Goal: Task Accomplishment & Management: Complete application form

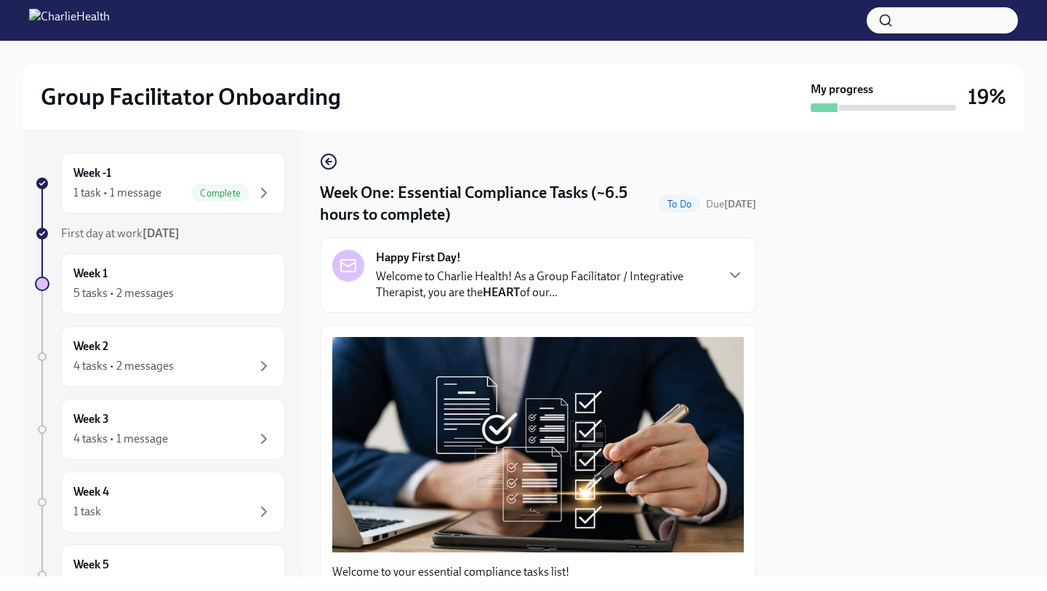
scroll to position [1189, 0]
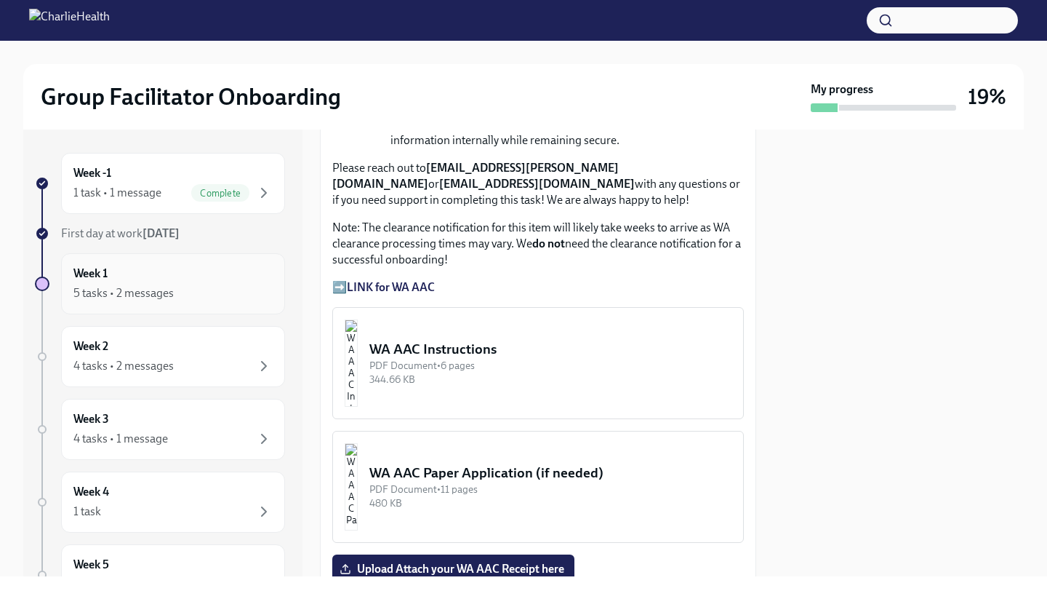
click at [140, 288] on div "5 tasks • 2 messages" at bounding box center [123, 293] width 100 height 16
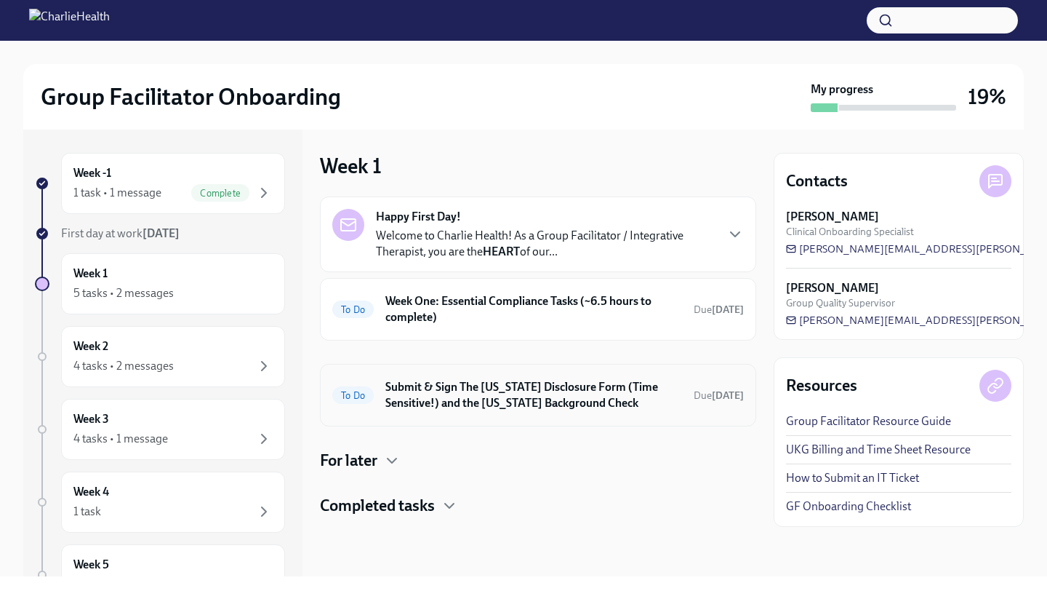
click at [530, 398] on h6 "Submit & Sign The Utah Disclosure Form (Time Sensitive!) and the Louisiana Back…" at bounding box center [533, 395] width 297 height 32
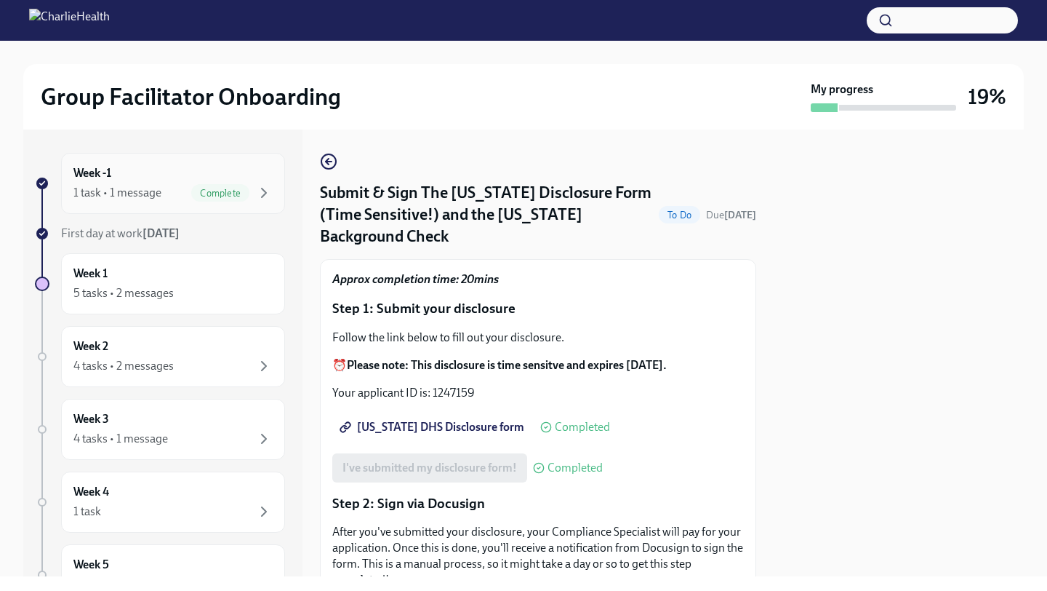
click at [172, 195] on div "1 task • 1 message Complete" at bounding box center [172, 192] width 199 height 17
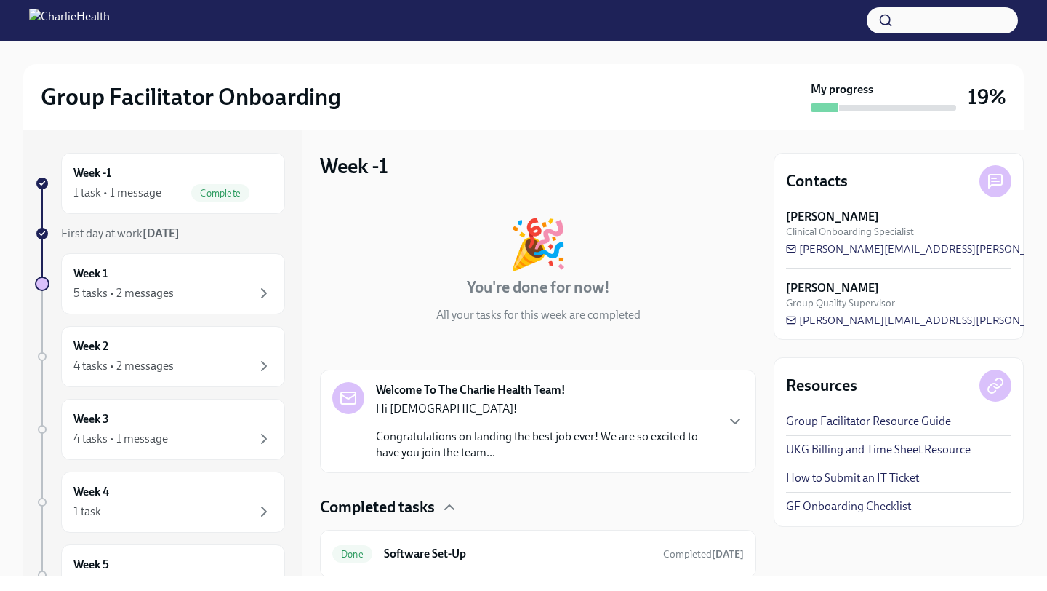
scroll to position [48, 0]
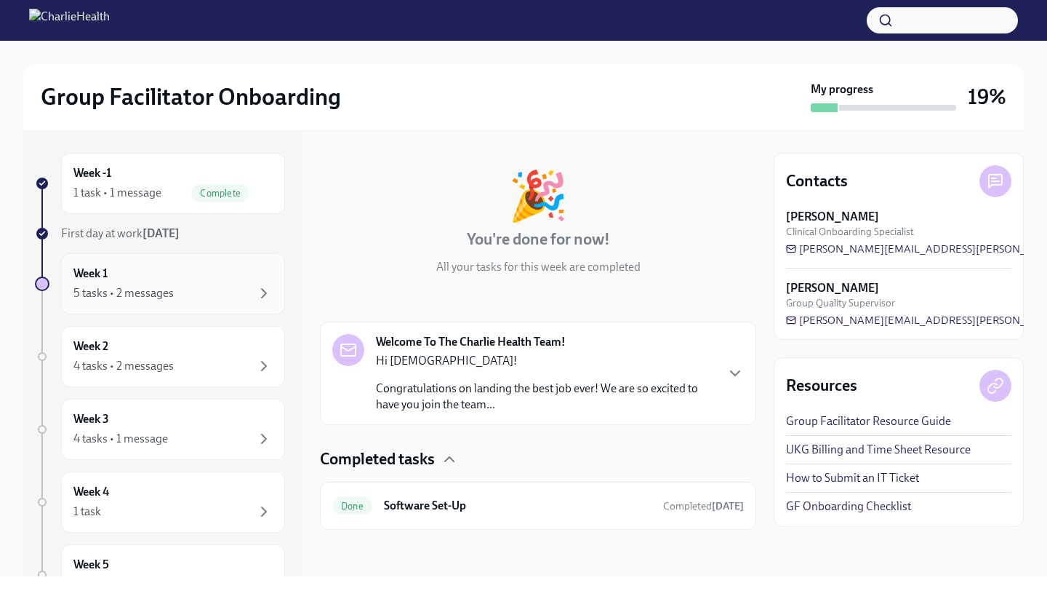
click at [201, 285] on div "5 tasks • 2 messages" at bounding box center [172, 292] width 199 height 17
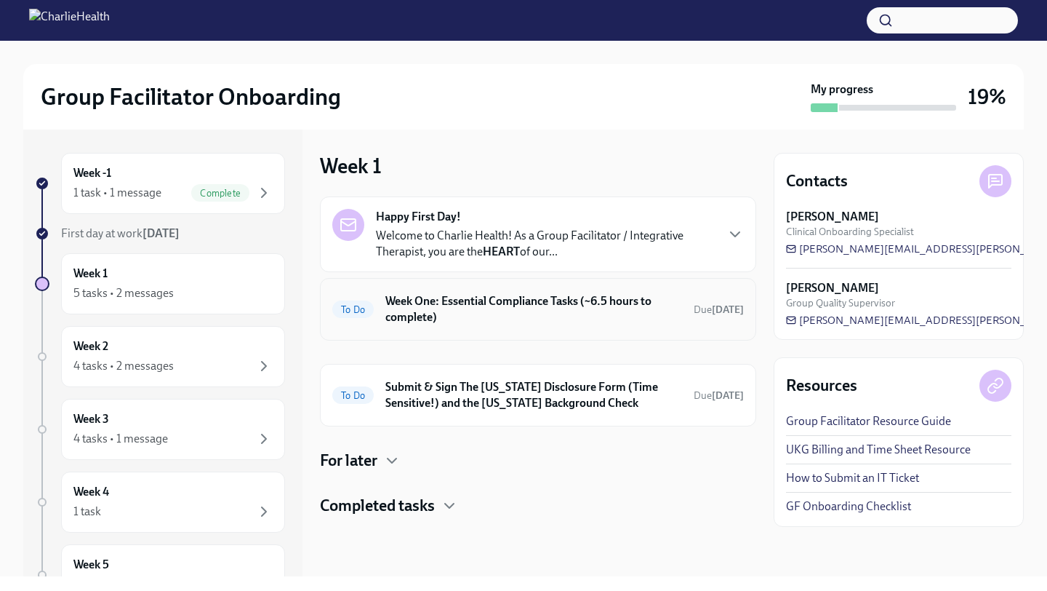
click at [527, 297] on h6 "Week One: Essential Compliance Tasks (~6.5 hours to complete)" at bounding box center [533, 309] width 297 height 32
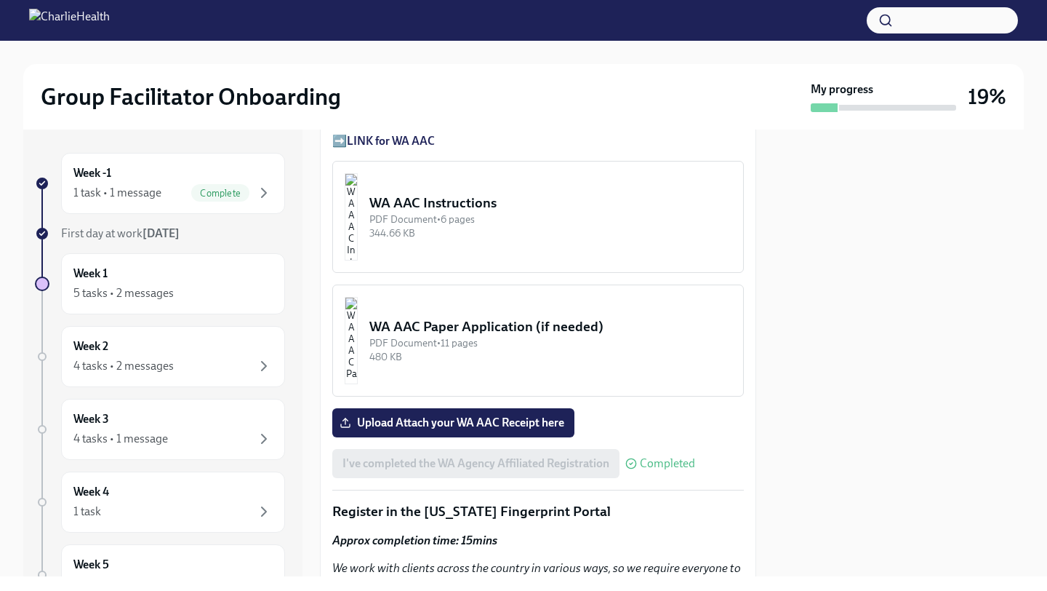
scroll to position [1337, 0]
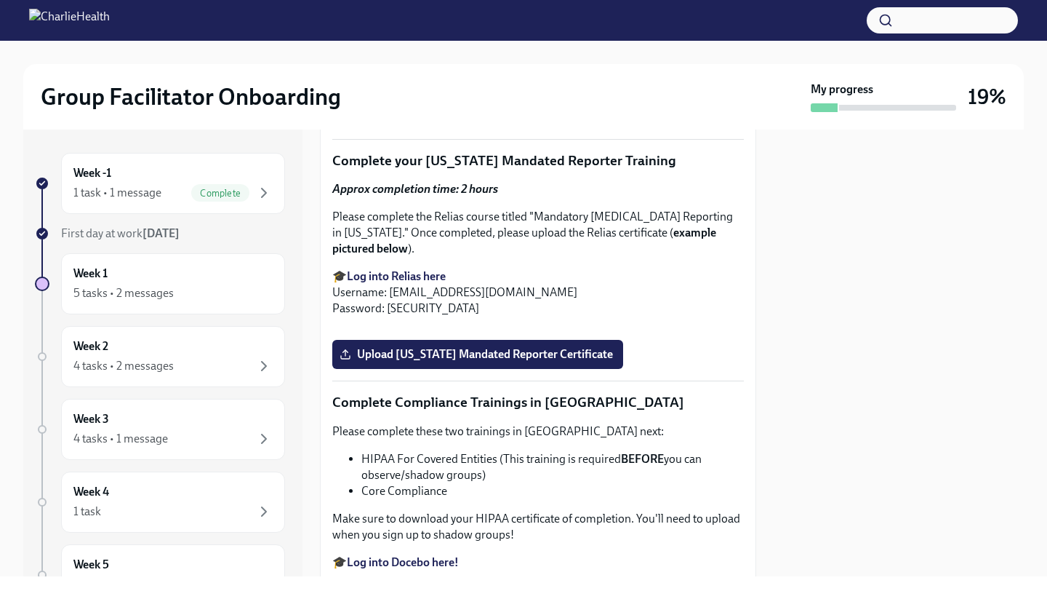
scroll to position [2666, 0]
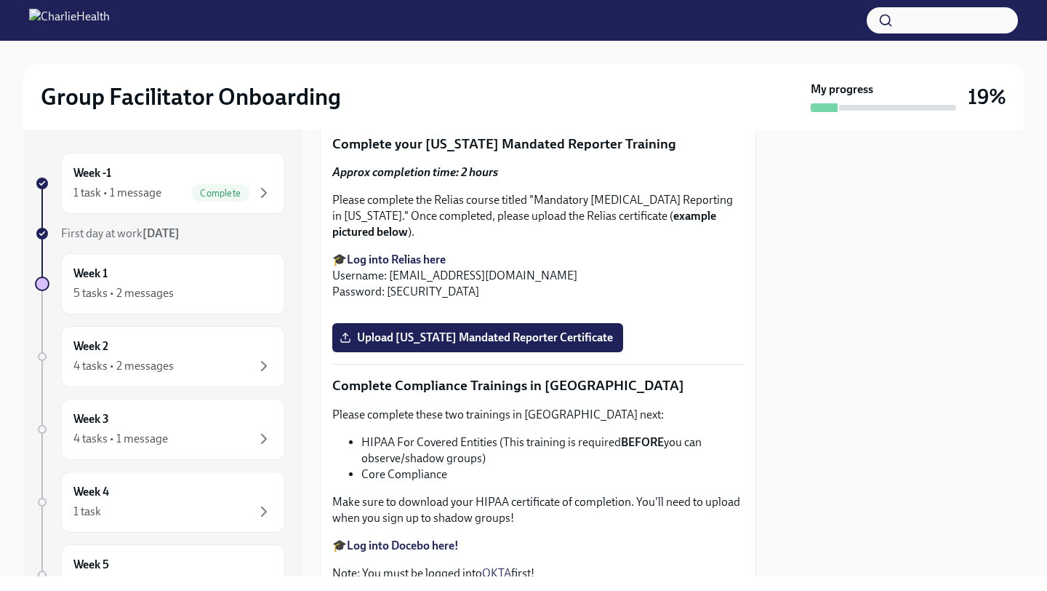
click at [409, 103] on span "Upload [US_STATE] Telehealth Certificate" at bounding box center [455, 96] width 224 height 15
click at [0, 0] on input "Upload [US_STATE] Telehealth Certificate" at bounding box center [0, 0] width 0 height 0
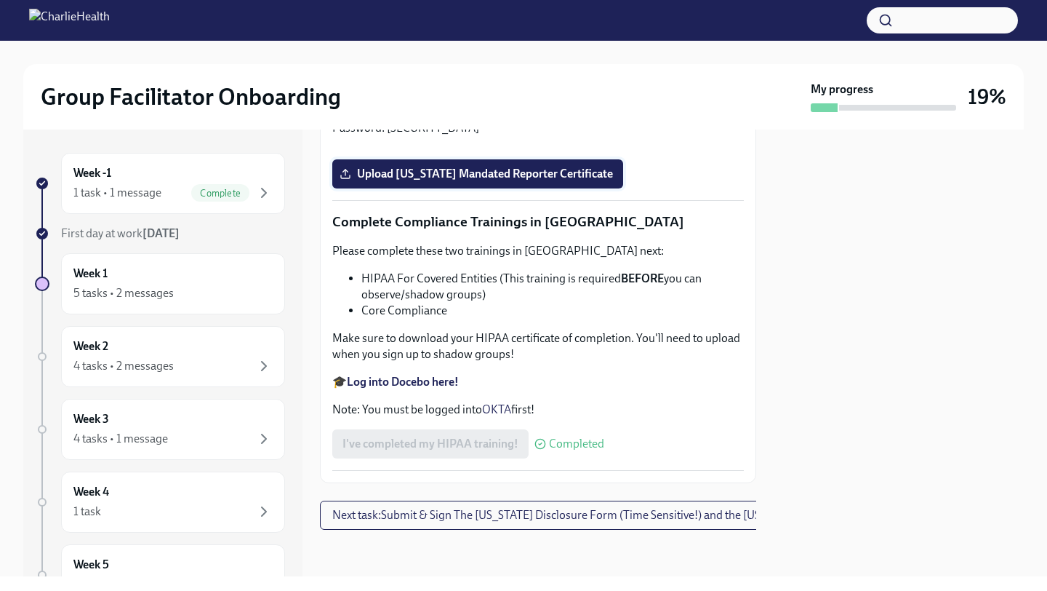
scroll to position [2869, 0]
click at [423, 103] on strong "Log into Relias here" at bounding box center [396, 96] width 99 height 14
drag, startPoint x: 391, startPoint y: 390, endPoint x: 571, endPoint y: 388, distance: 180.4
click at [572, 136] on p "🎓 Log into Relias here Username: sunni.hyde@charliehealth.com Password: ch1234" at bounding box center [538, 112] width 412 height 48
copy p "sunni.hyde@charliehealth.com"
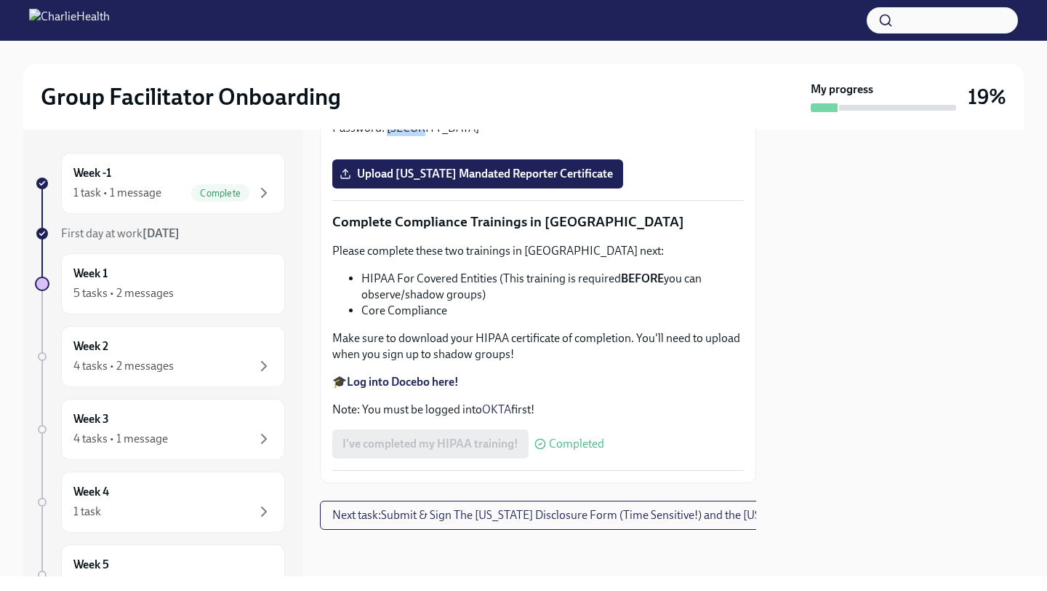
drag, startPoint x: 386, startPoint y: 409, endPoint x: 420, endPoint y: 409, distance: 33.5
click at [420, 136] on p "🎓 Log into Relias here Username: sunni.hyde@charliehealth.com Password: ch1234" at bounding box center [538, 112] width 412 height 48
copy p "ch1234"
click at [499, 181] on span "Upload [US_STATE] Mandated Reporter Certificate" at bounding box center [478, 174] width 271 height 15
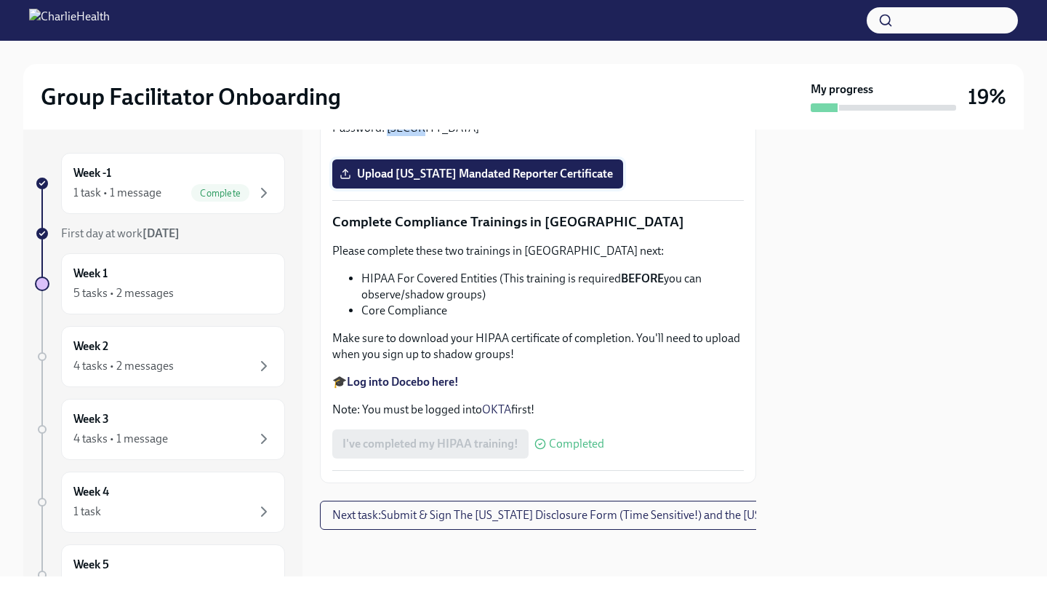
click at [0, 0] on input "Upload [US_STATE] Mandated Reporter Certificate" at bounding box center [0, 0] width 0 height 0
click at [470, 181] on span "Upload Pennsylvania Mandated Reporter Certificate" at bounding box center [478, 174] width 271 height 15
click at [0, 0] on input "Upload Pennsylvania Mandated Reporter Certificate" at bounding box center [0, 0] width 0 height 0
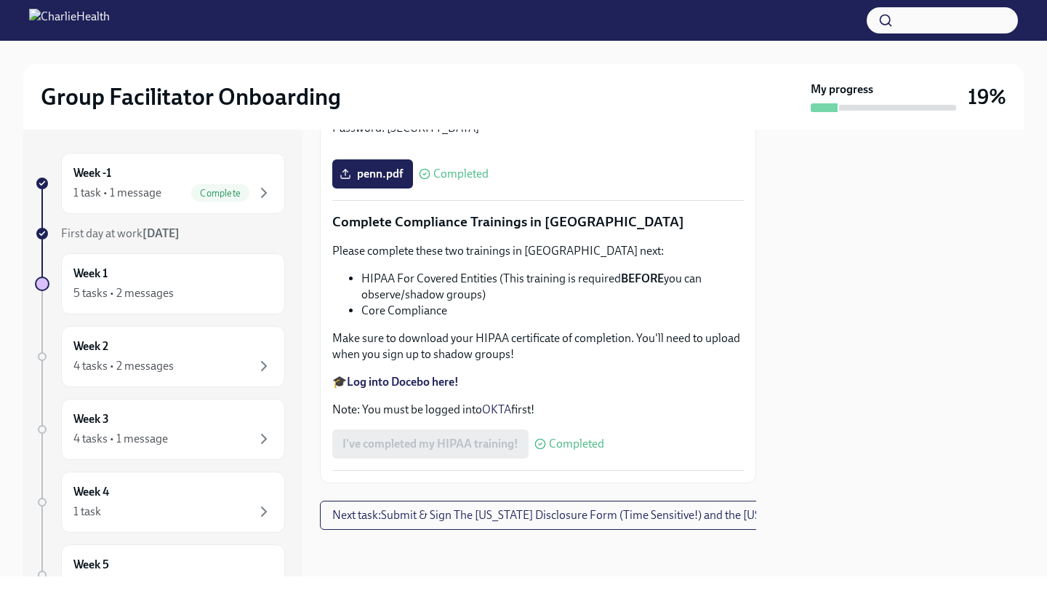
scroll to position [3451, 0]
click at [566, 518] on span "Next task : Submit & Sign The Utah Disclosure Form (Time Sensitive!) and the Lo…" at bounding box center [614, 515] width 565 height 15
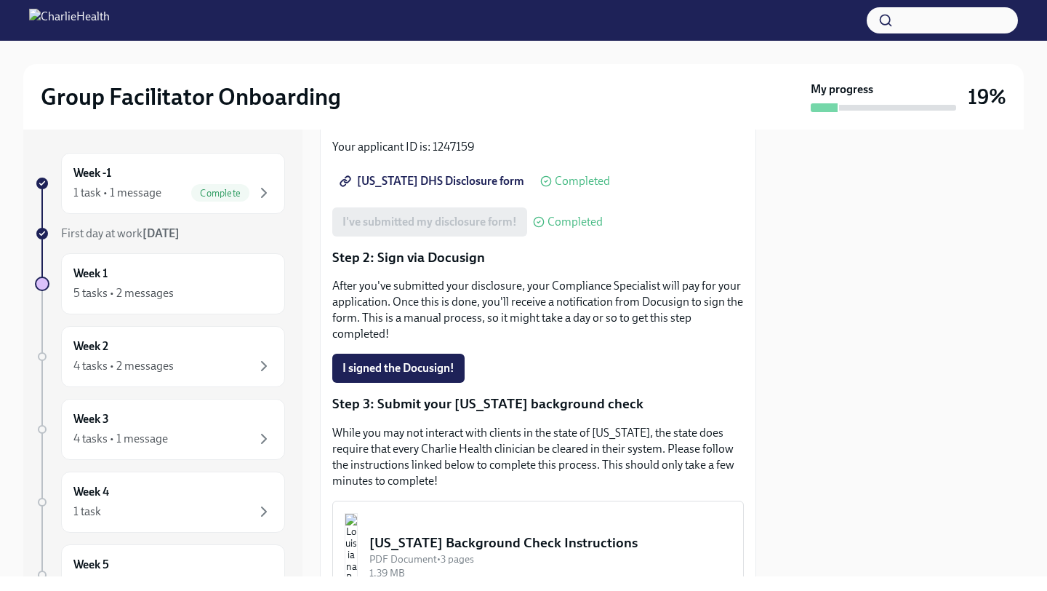
scroll to position [230, 0]
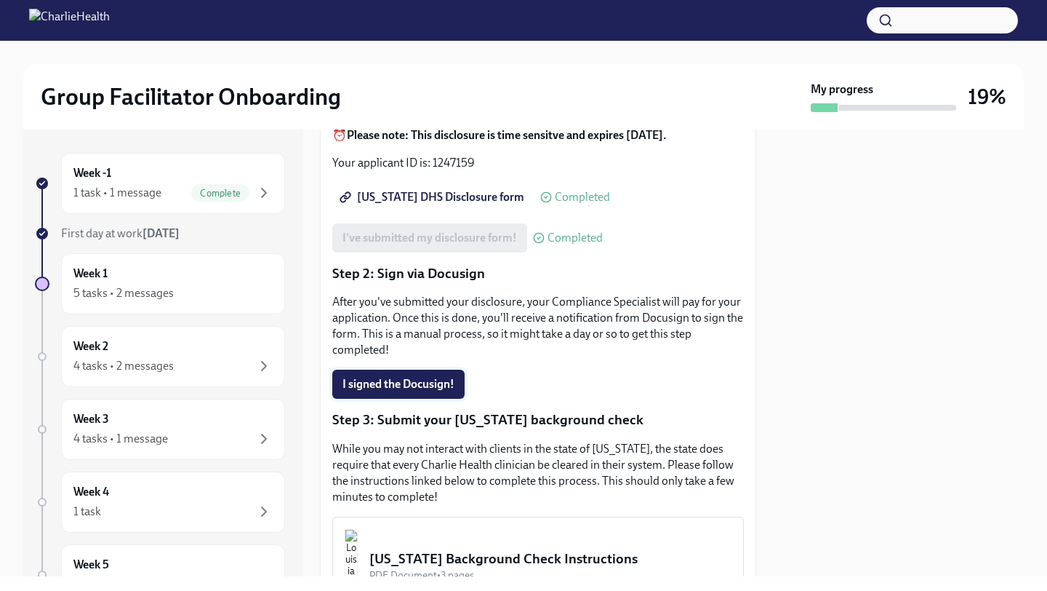
click at [414, 377] on span "I signed the Docusign!" at bounding box center [399, 384] width 112 height 15
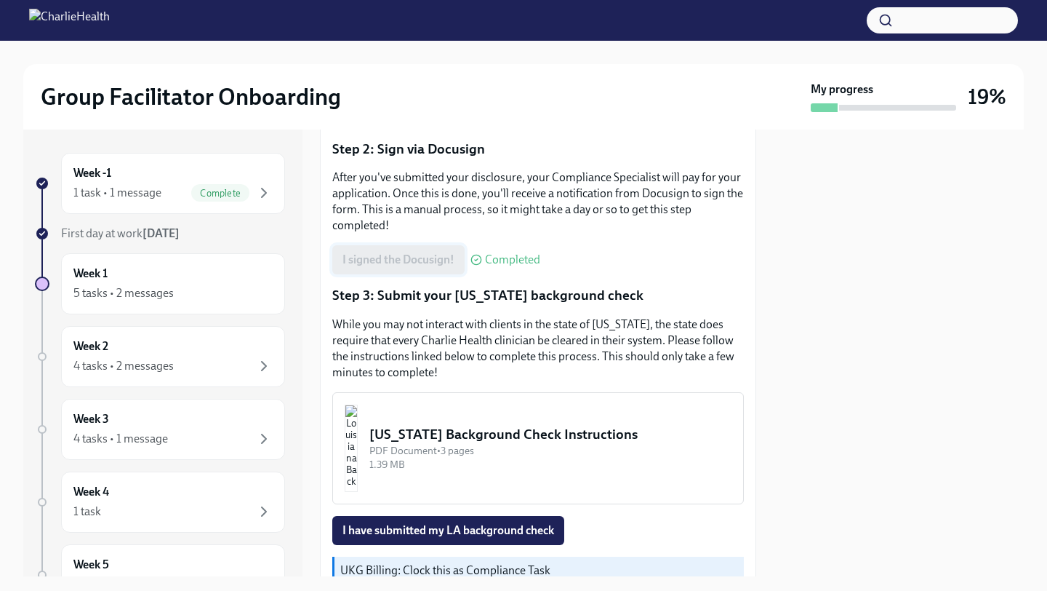
scroll to position [412, 0]
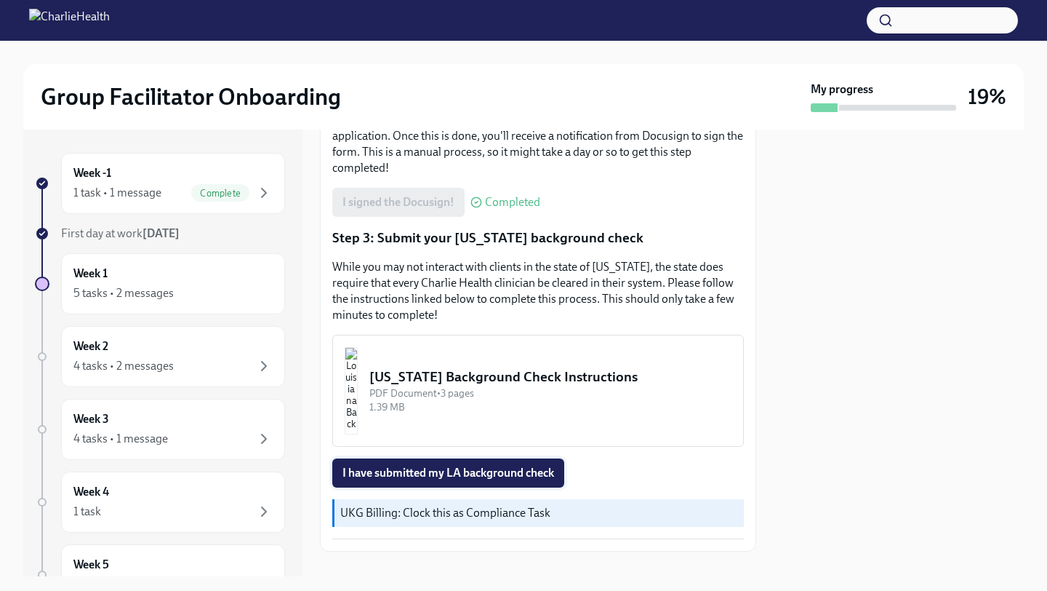
click at [456, 465] on span "I have submitted my LA background check" at bounding box center [449, 472] width 212 height 15
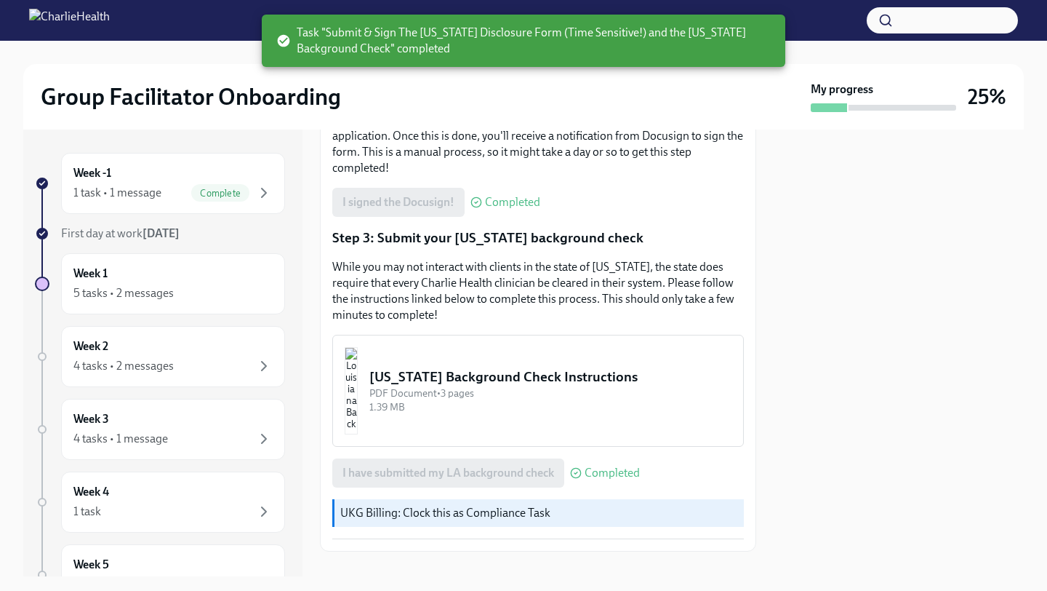
click at [492, 367] on div "Louisiana Background Check Instructions" at bounding box center [550, 376] width 362 height 19
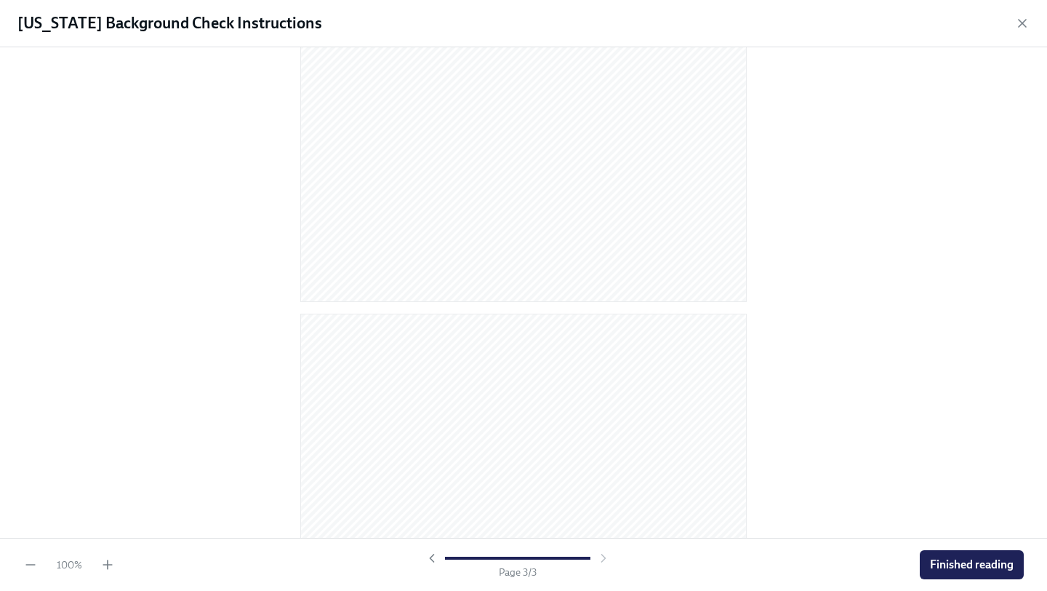
scroll to position [0, 0]
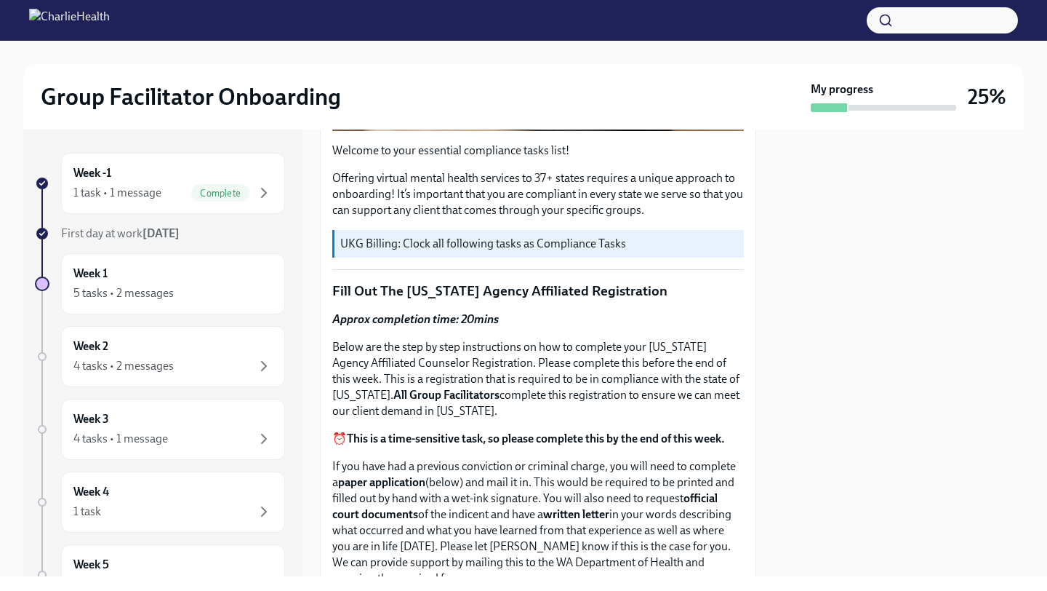
scroll to position [423, 0]
click at [228, 195] on span "Complete" at bounding box center [220, 193] width 58 height 11
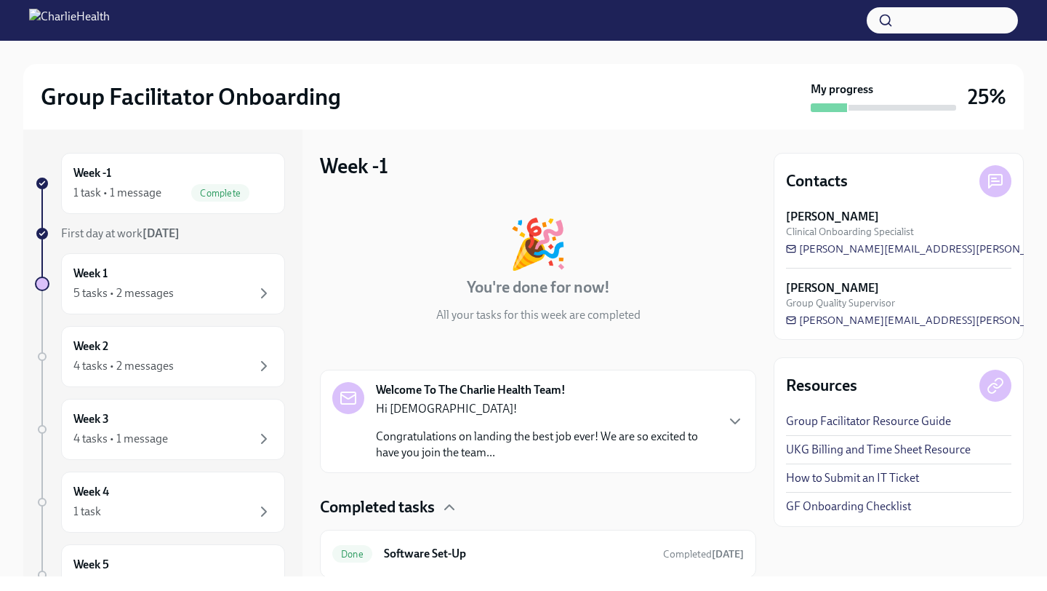
scroll to position [48, 0]
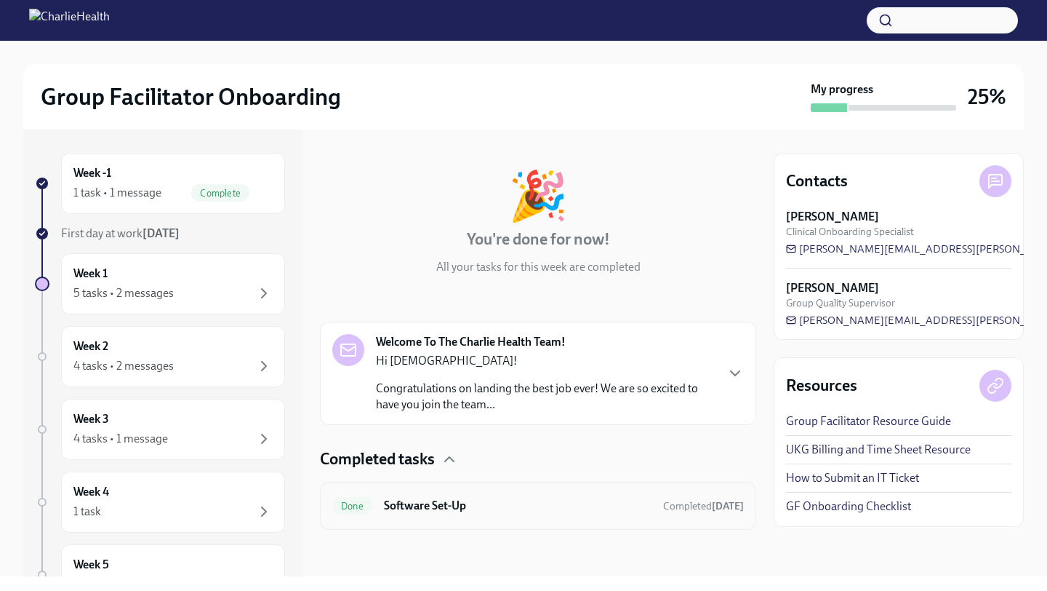
click at [446, 501] on h6 "Software Set-Up" at bounding box center [518, 505] width 268 height 16
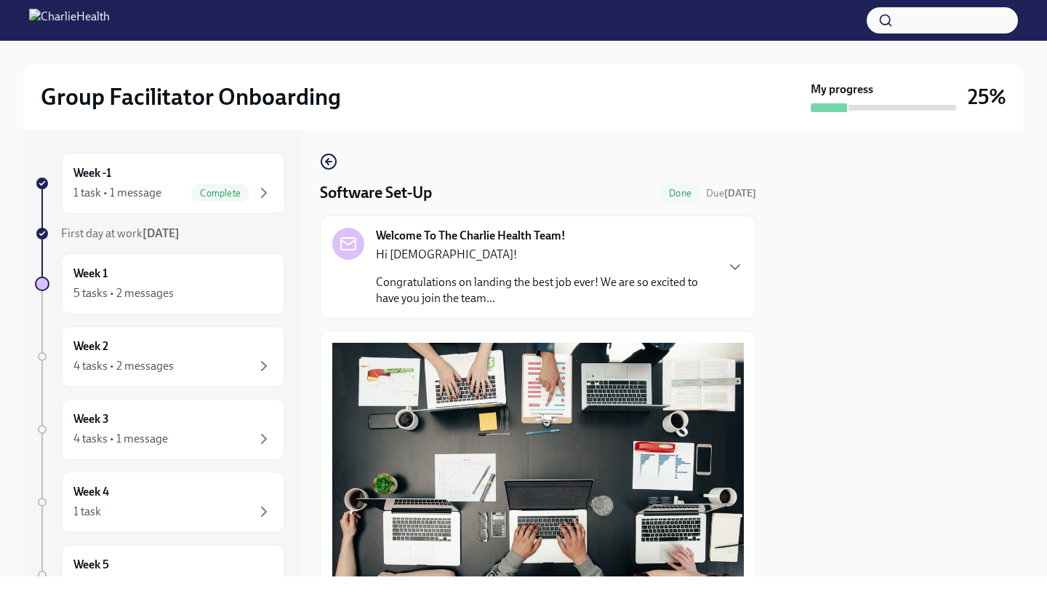
scroll to position [394, 0]
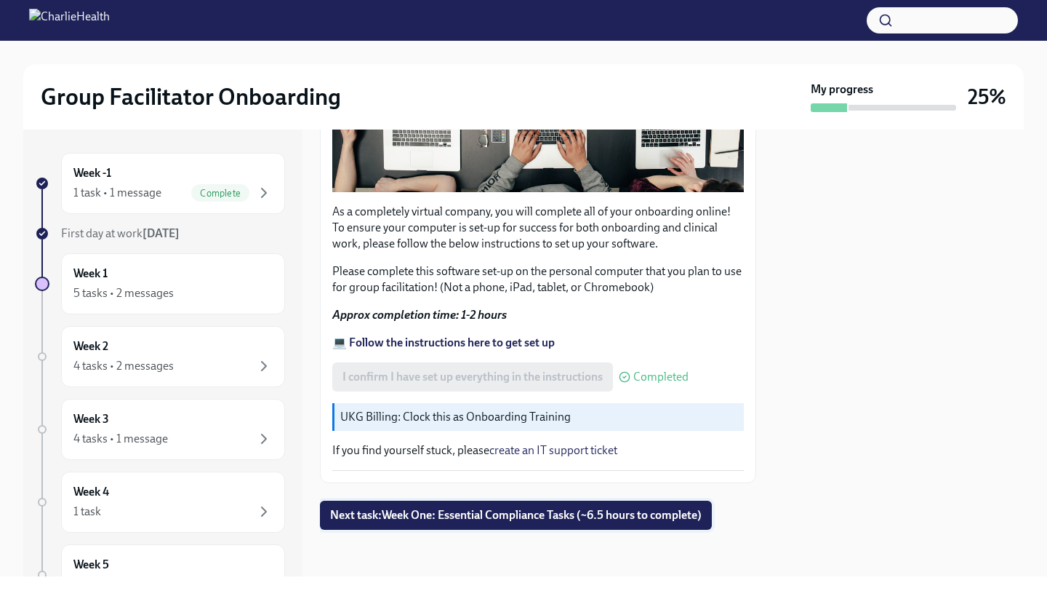
click at [471, 513] on span "Next task : Week One: Essential Compliance Tasks (~6.5 hours to complete)" at bounding box center [516, 515] width 372 height 15
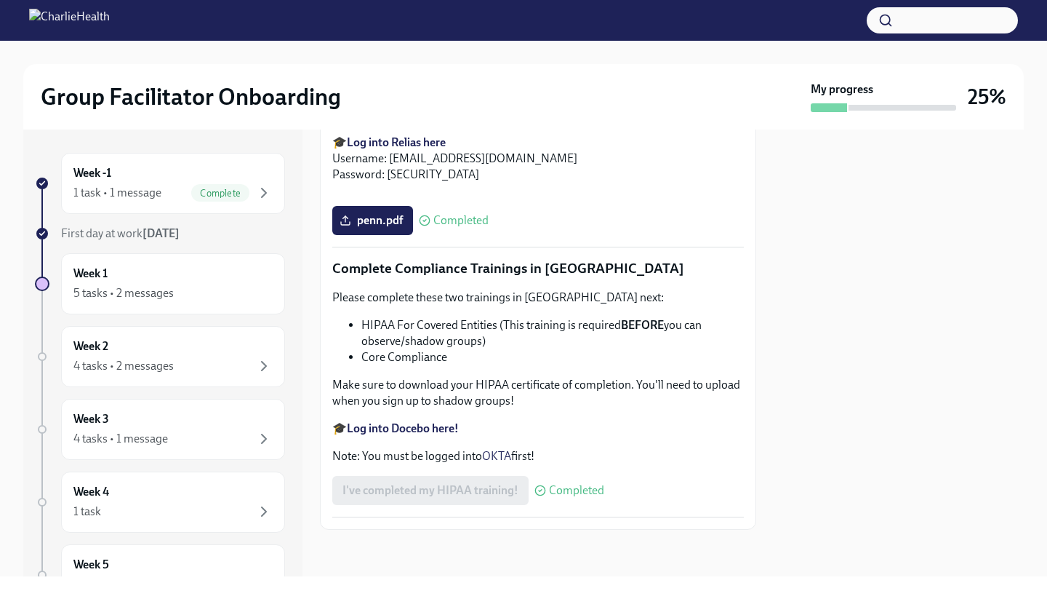
scroll to position [3405, 0]
click at [180, 205] on div "Week -1 1 task • 1 message Complete" at bounding box center [173, 183] width 224 height 61
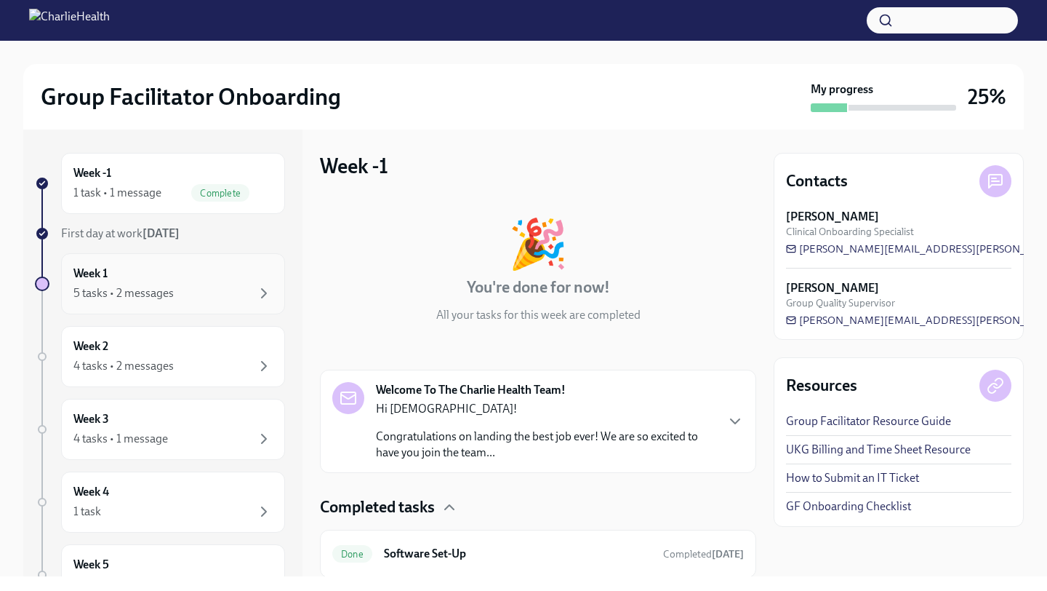
click at [118, 287] on div "5 tasks • 2 messages" at bounding box center [123, 293] width 100 height 16
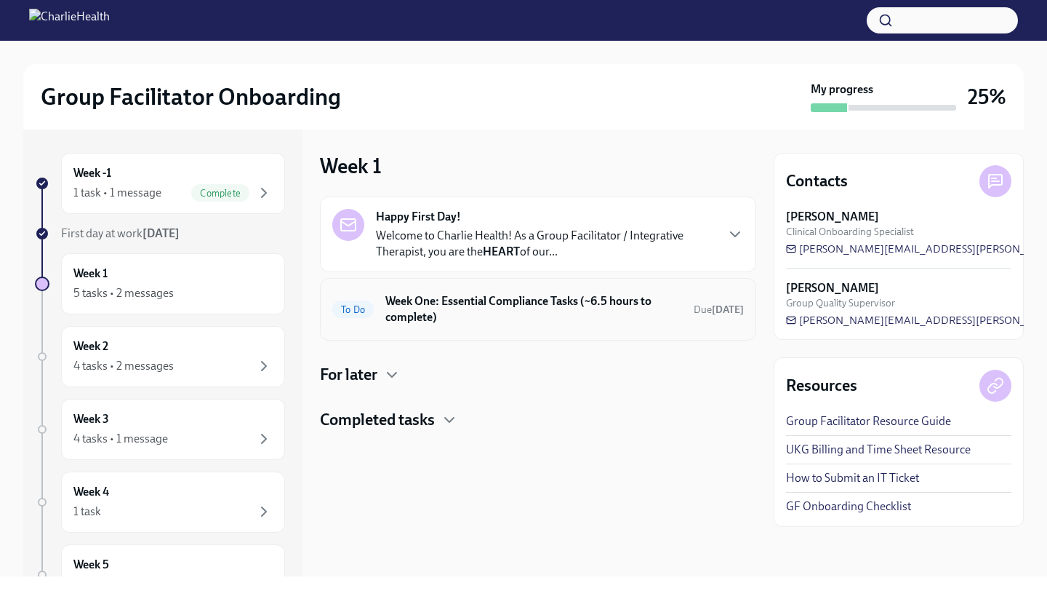
click at [441, 285] on div "To Do Week One: Essential Compliance Tasks (~6.5 hours to complete) Due in 3 da…" at bounding box center [538, 309] width 436 height 63
click at [445, 305] on h6 "Week One: Essential Compliance Tasks (~6.5 hours to complete)" at bounding box center [533, 309] width 297 height 32
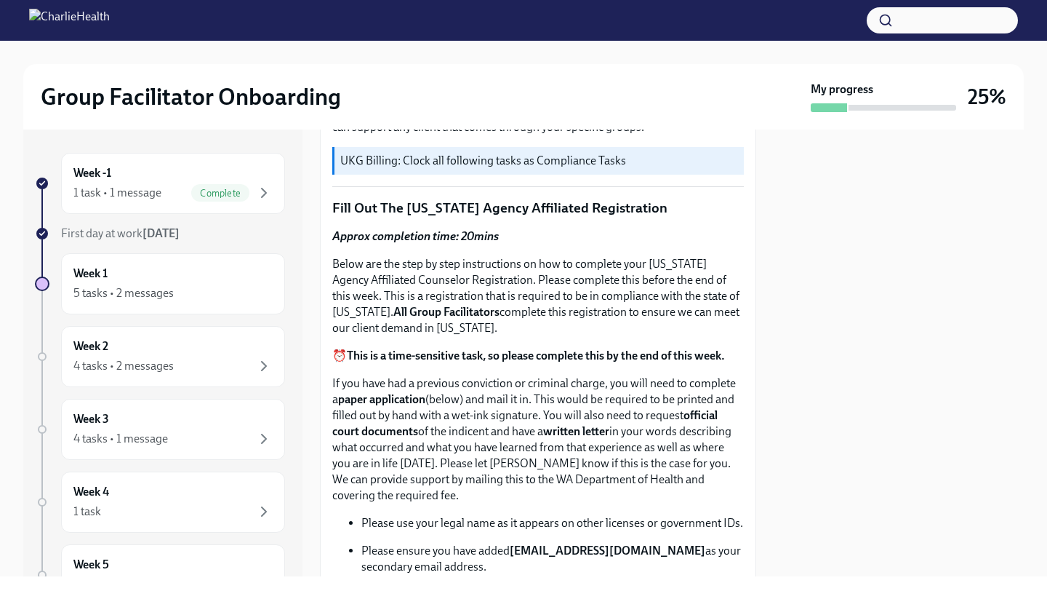
scroll to position [335, 0]
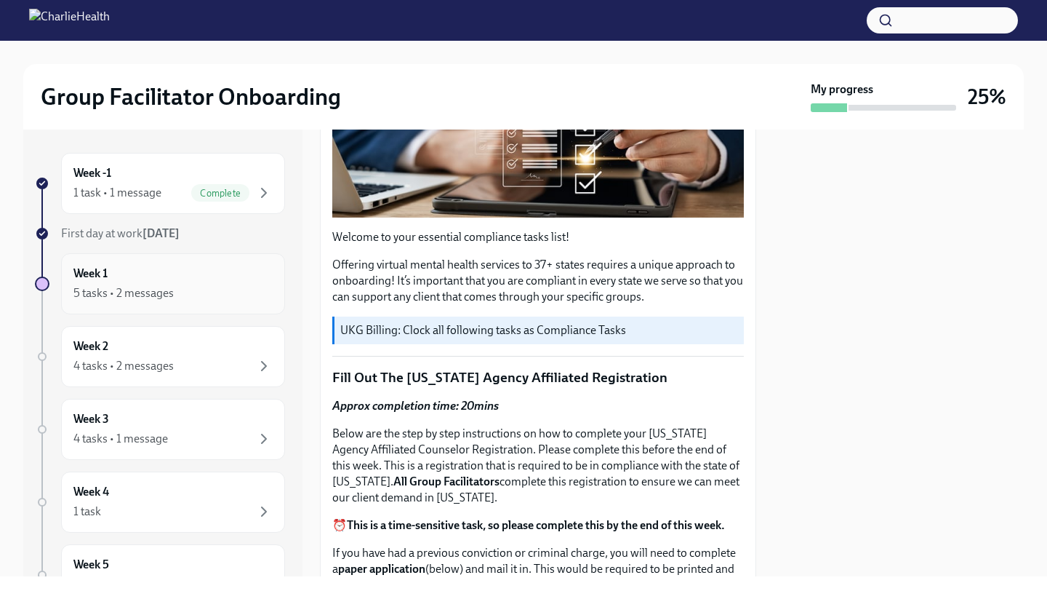
click at [177, 305] on div "Week 1 5 tasks • 2 messages" at bounding box center [173, 283] width 224 height 61
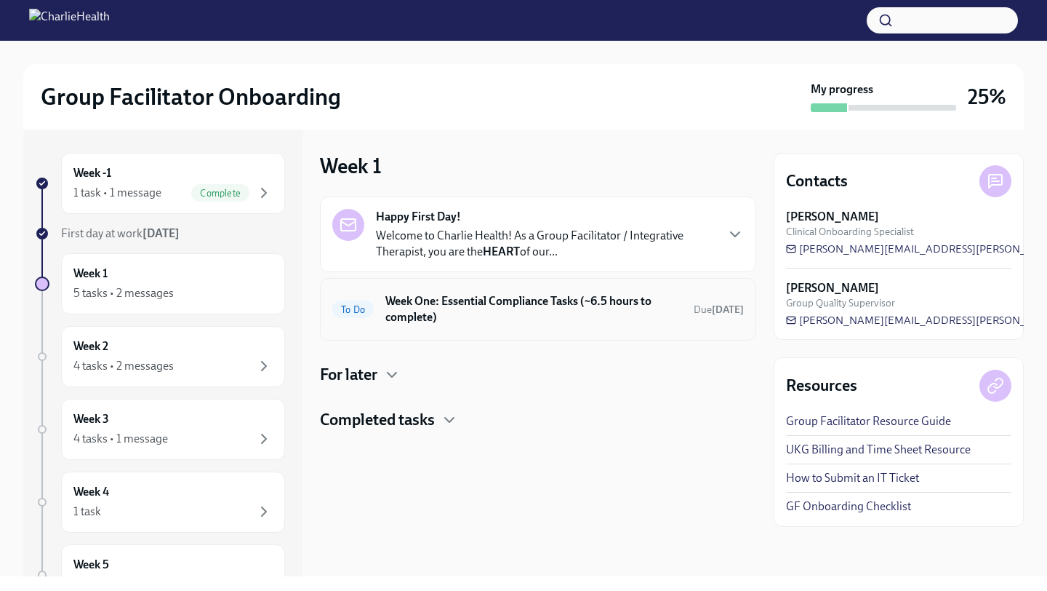
click at [416, 321] on h6 "Week One: Essential Compliance Tasks (~6.5 hours to complete)" at bounding box center [533, 309] width 297 height 32
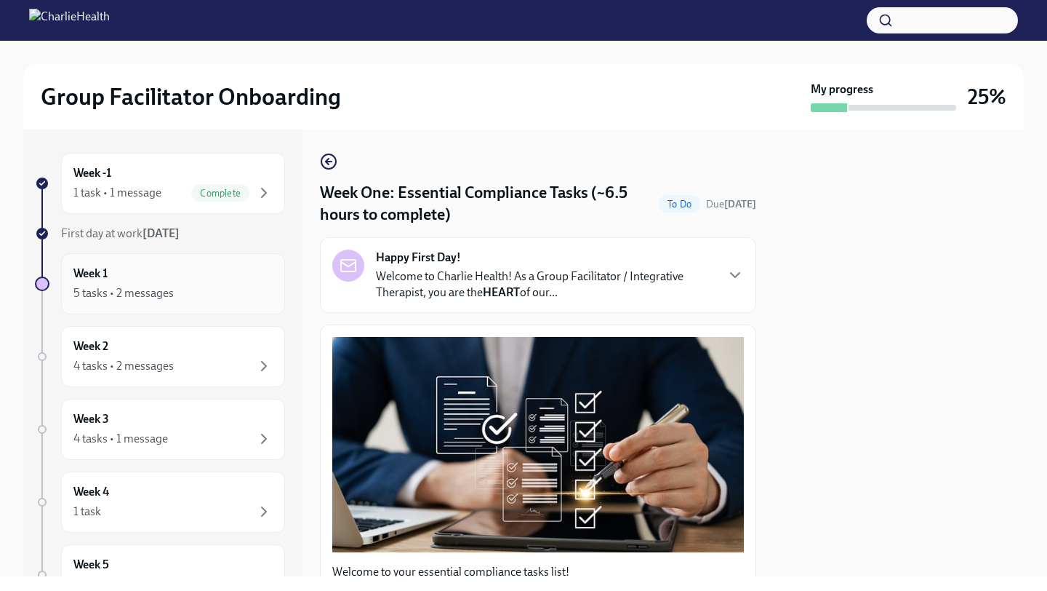
click at [147, 289] on div "5 tasks • 2 messages" at bounding box center [123, 293] width 100 height 16
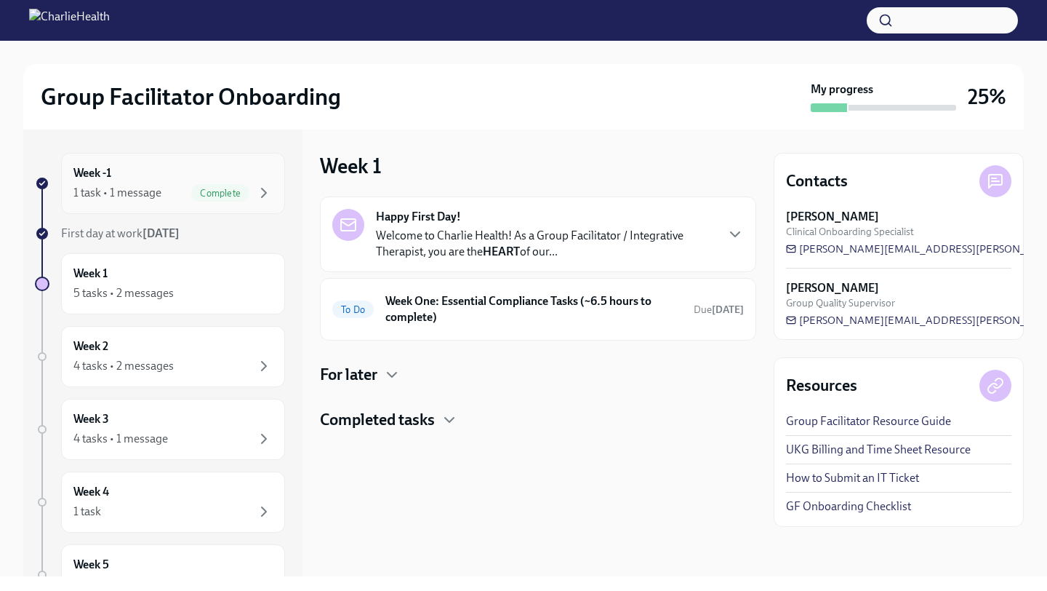
click at [188, 188] on div "1 task • 1 message Complete" at bounding box center [172, 192] width 199 height 17
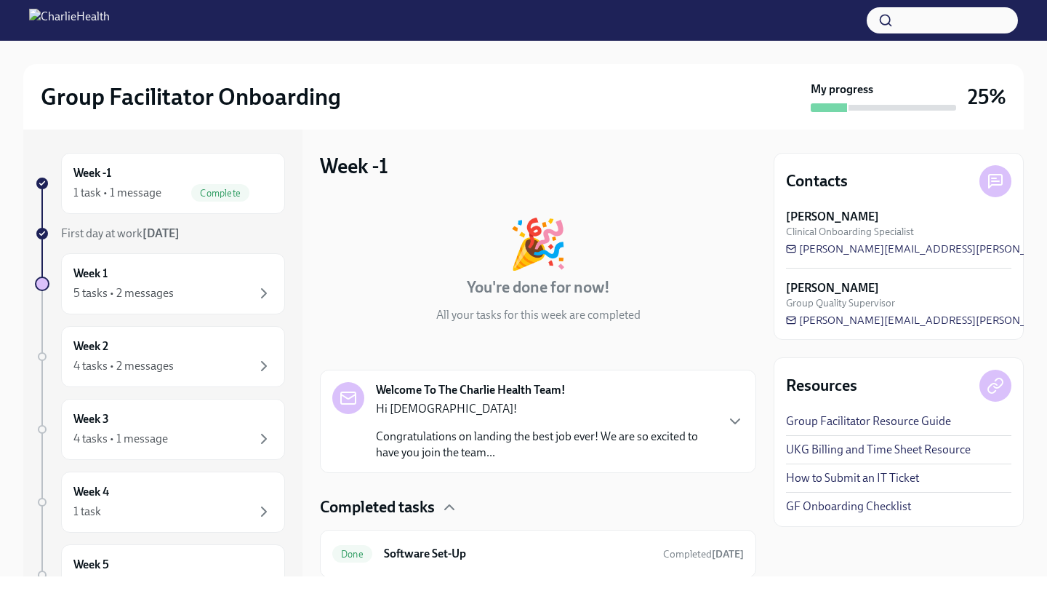
scroll to position [48, 0]
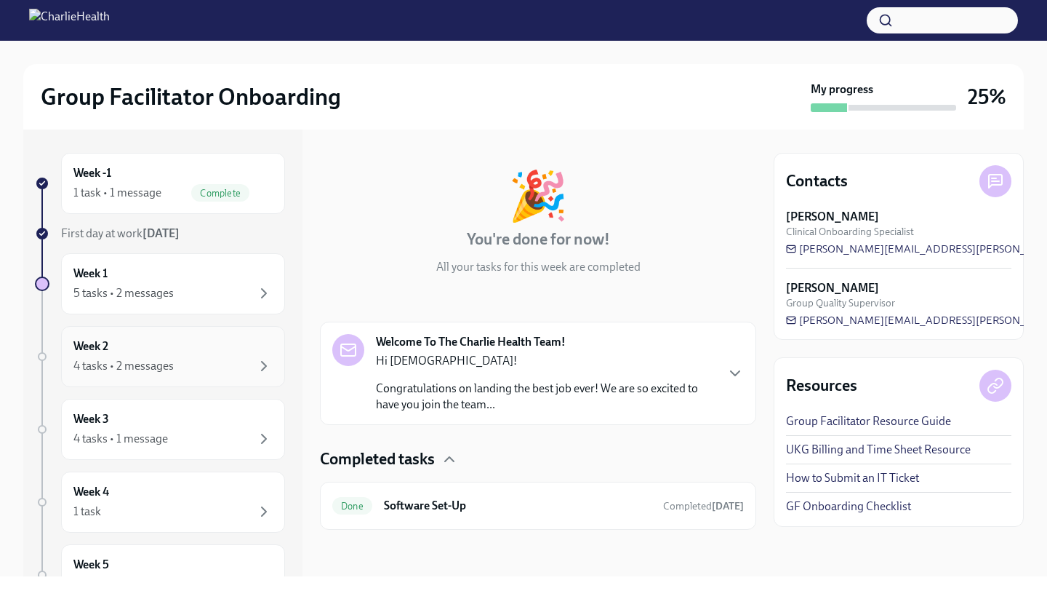
click at [196, 374] on div "4 tasks • 2 messages" at bounding box center [172, 365] width 199 height 17
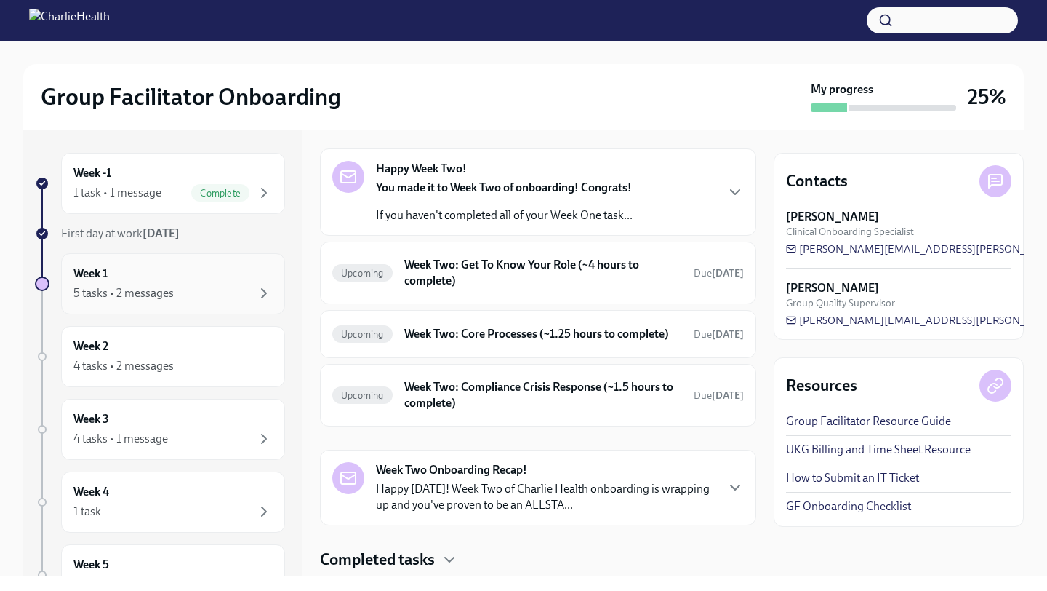
click at [195, 267] on div "Week 1 5 tasks • 2 messages" at bounding box center [172, 283] width 199 height 36
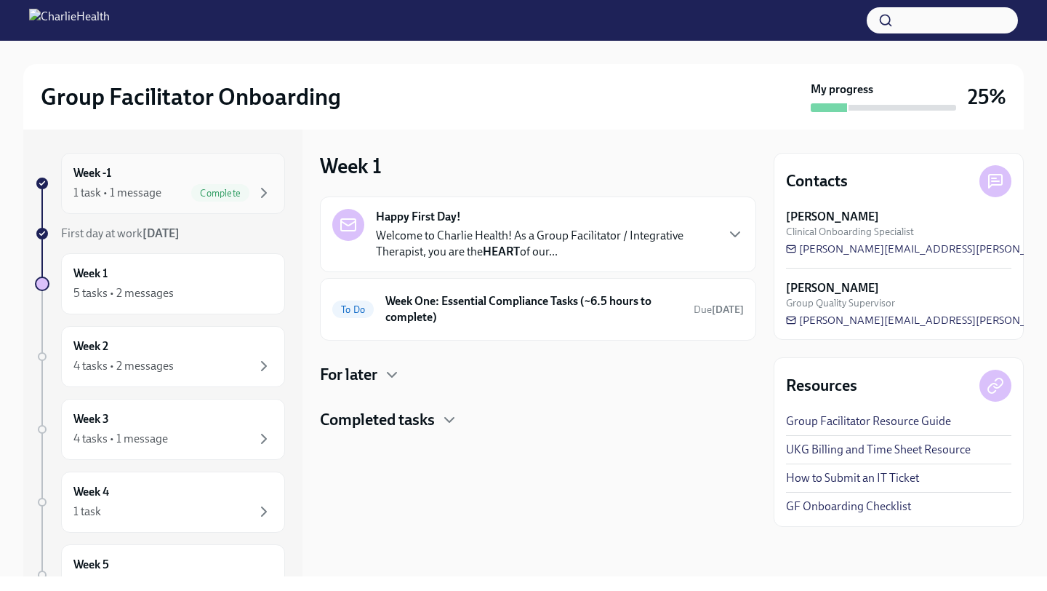
click at [215, 180] on div "Week -1 1 task • 1 message Complete" at bounding box center [172, 183] width 199 height 36
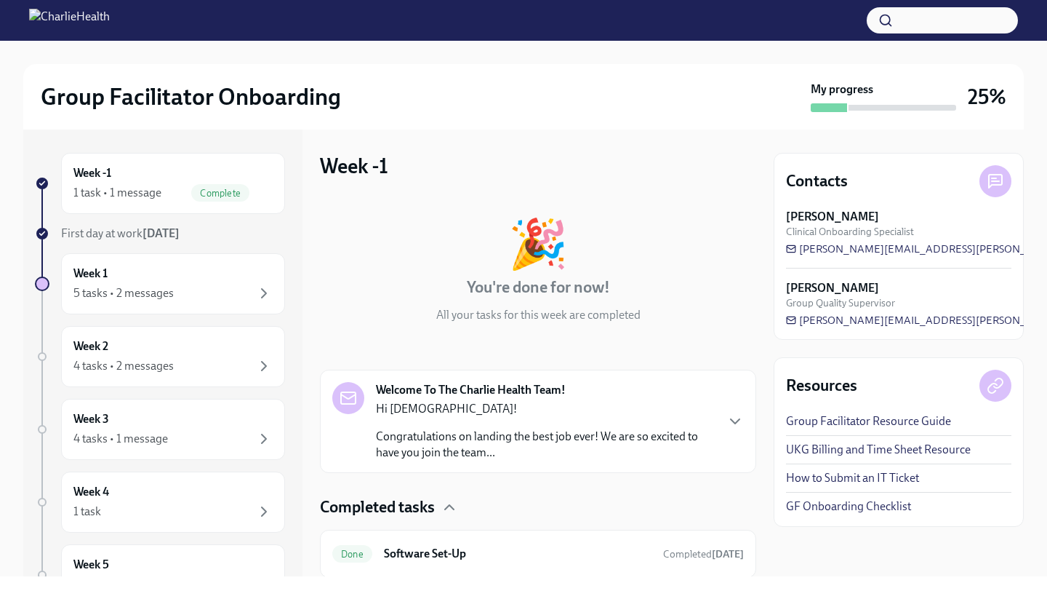
scroll to position [48, 0]
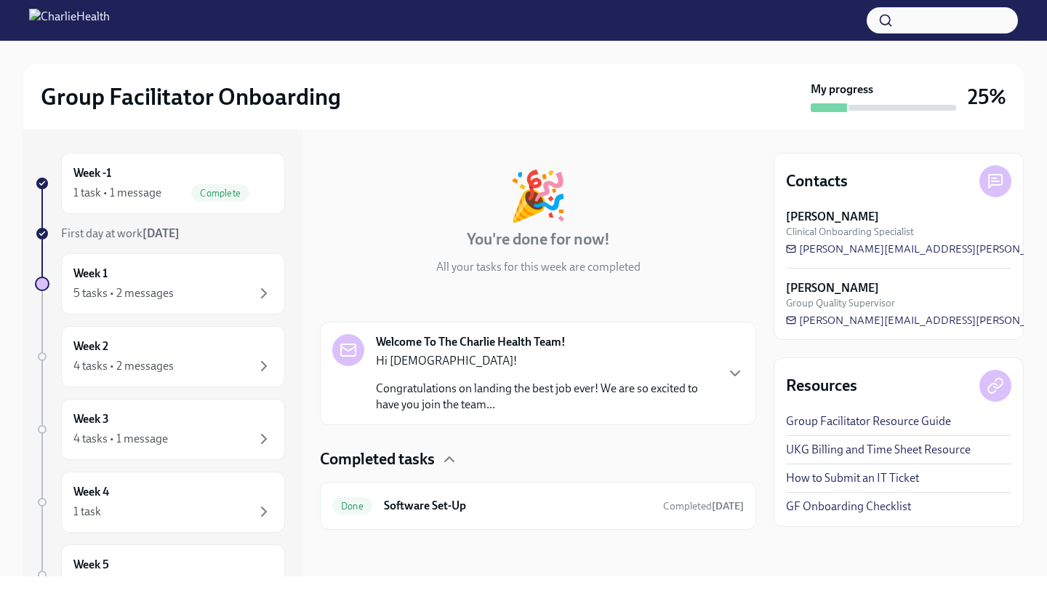
click at [395, 342] on strong "Welcome To The Charlie Health Team!" at bounding box center [471, 342] width 190 height 16
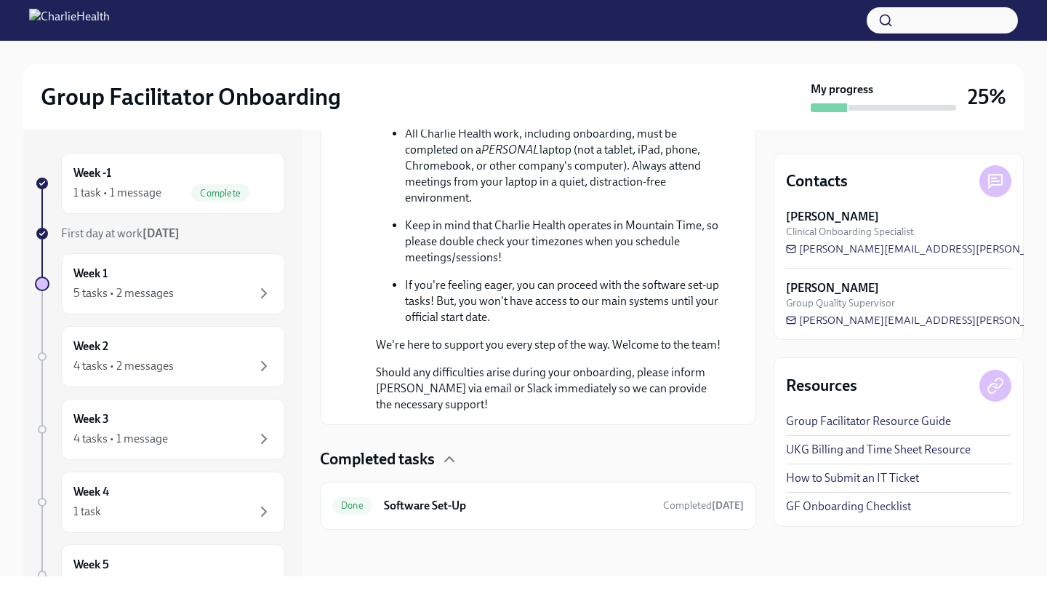
scroll to position [894, 0]
click at [453, 512] on h6 "Software Set-Up" at bounding box center [518, 505] width 268 height 16
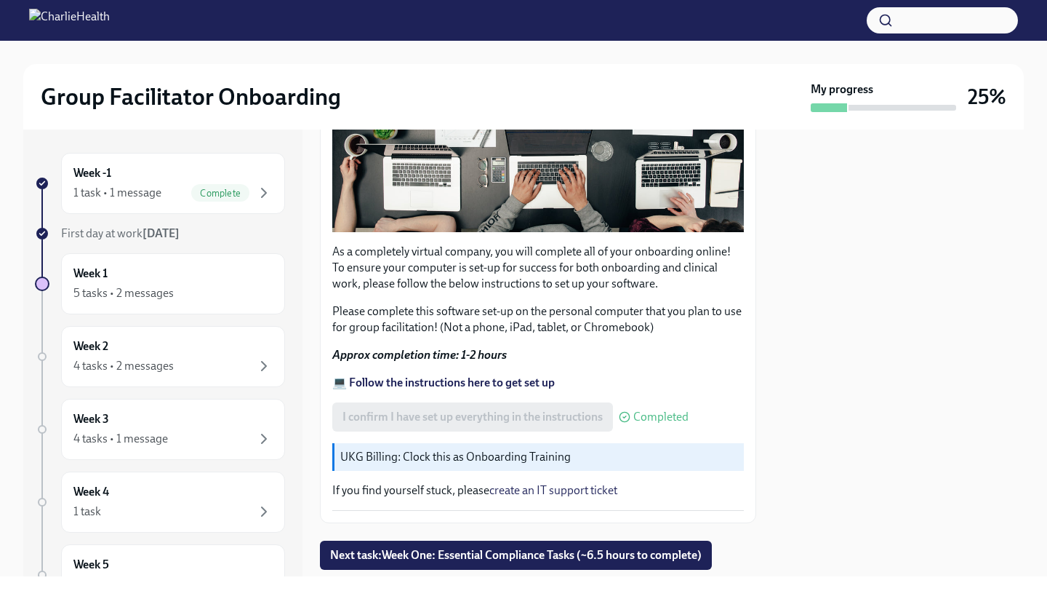
scroll to position [394, 0]
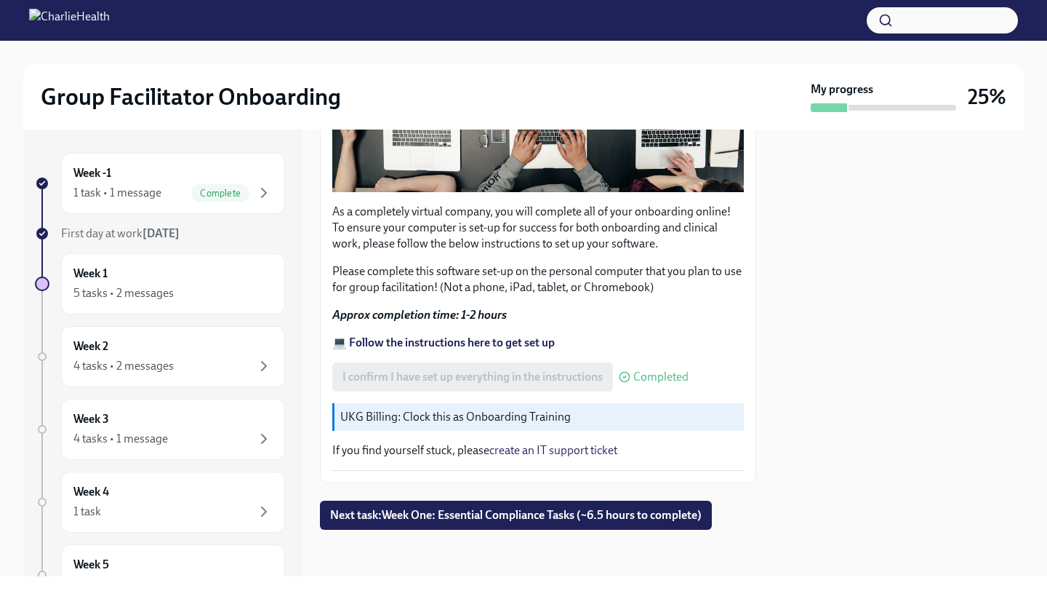
click at [448, 341] on strong "💻 Follow the instructions here to get set up" at bounding box center [443, 342] width 223 height 14
click at [489, 524] on button "Next task : Week One: Essential Compliance Tasks (~6.5 hours to complete)" at bounding box center [516, 514] width 392 height 29
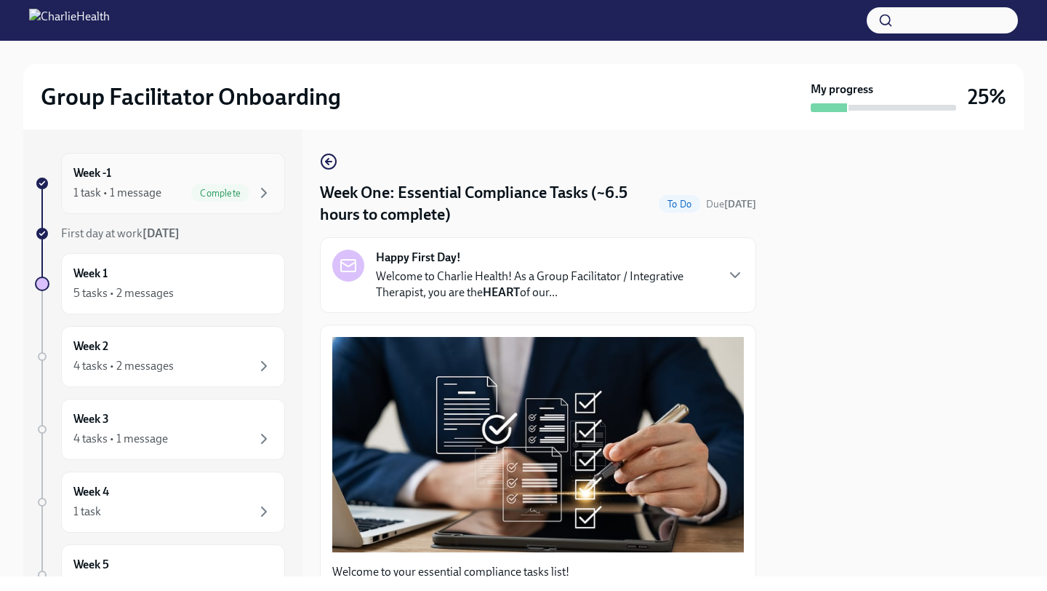
click at [185, 176] on div "Week -1 1 task • 1 message Complete" at bounding box center [172, 183] width 199 height 36
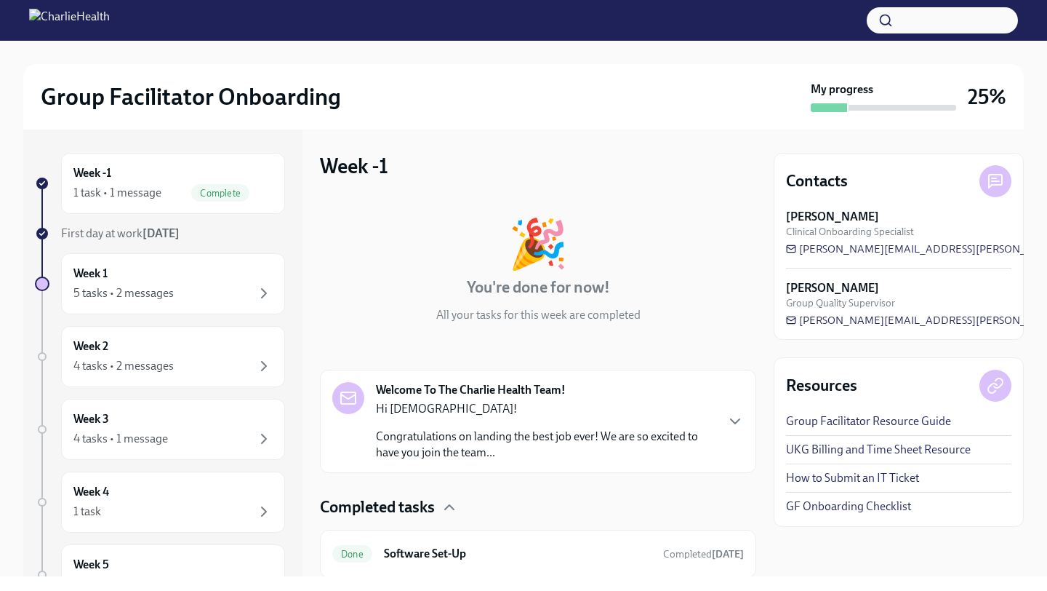
scroll to position [48, 0]
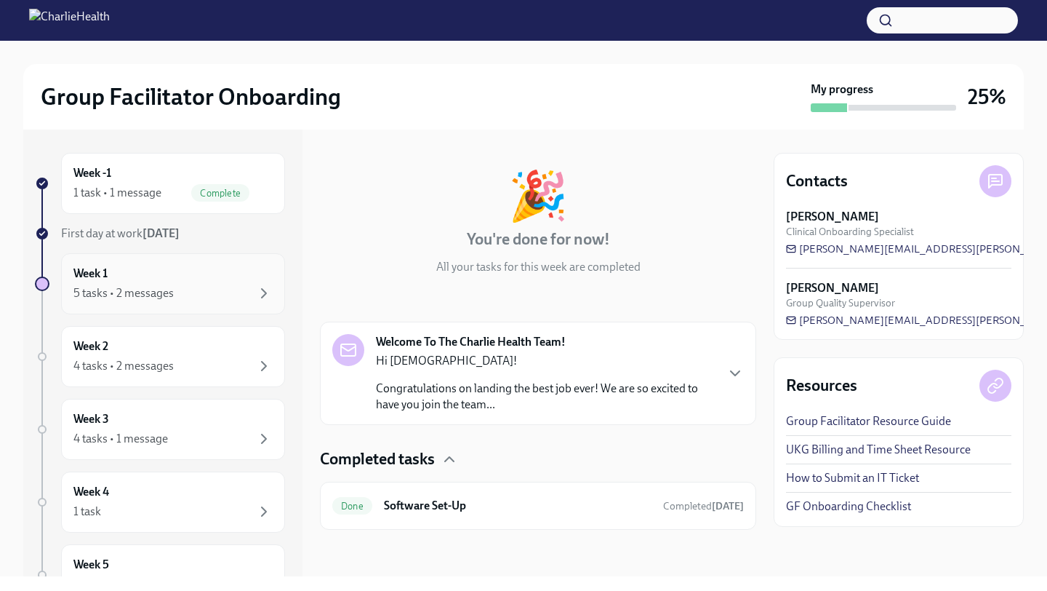
click at [226, 282] on div "Week 1 5 tasks • 2 messages" at bounding box center [172, 283] width 199 height 36
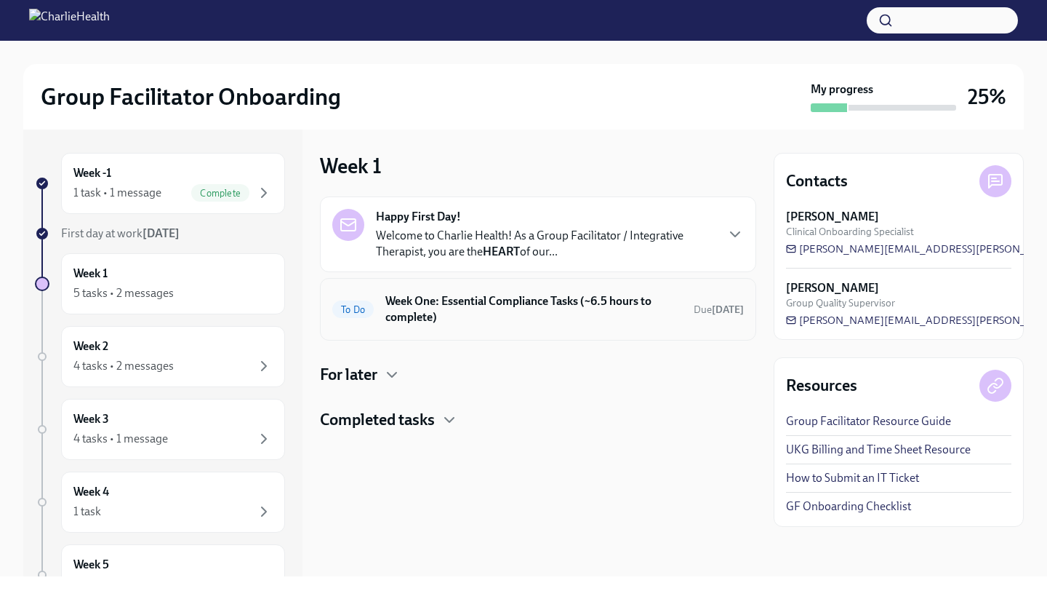
click at [515, 309] on h6 "Week One: Essential Compliance Tasks (~6.5 hours to complete)" at bounding box center [533, 309] width 297 height 32
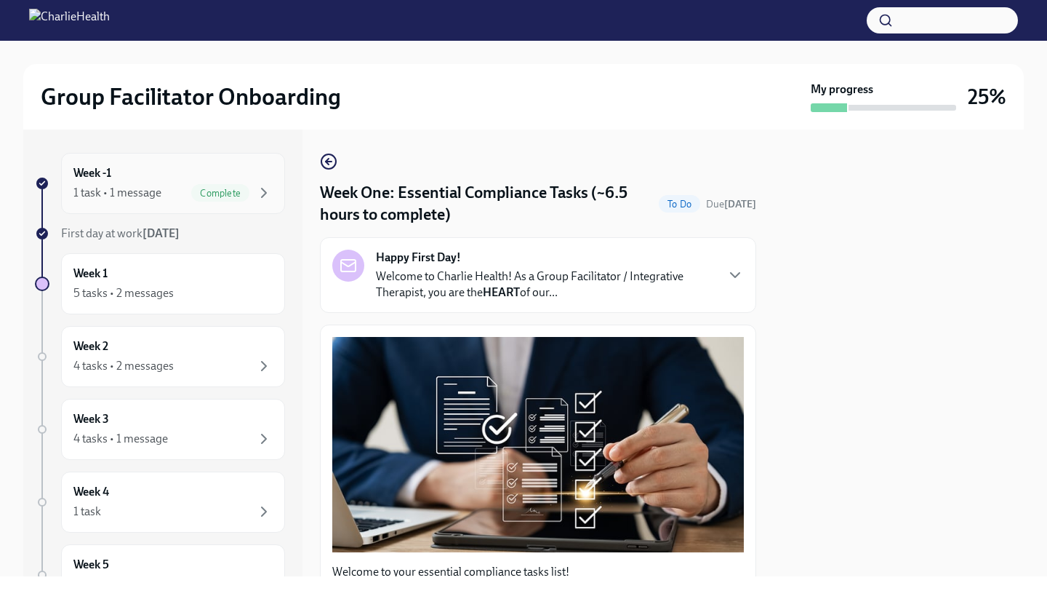
click at [231, 173] on div "Week -1 1 task • 1 message Complete" at bounding box center [172, 183] width 199 height 36
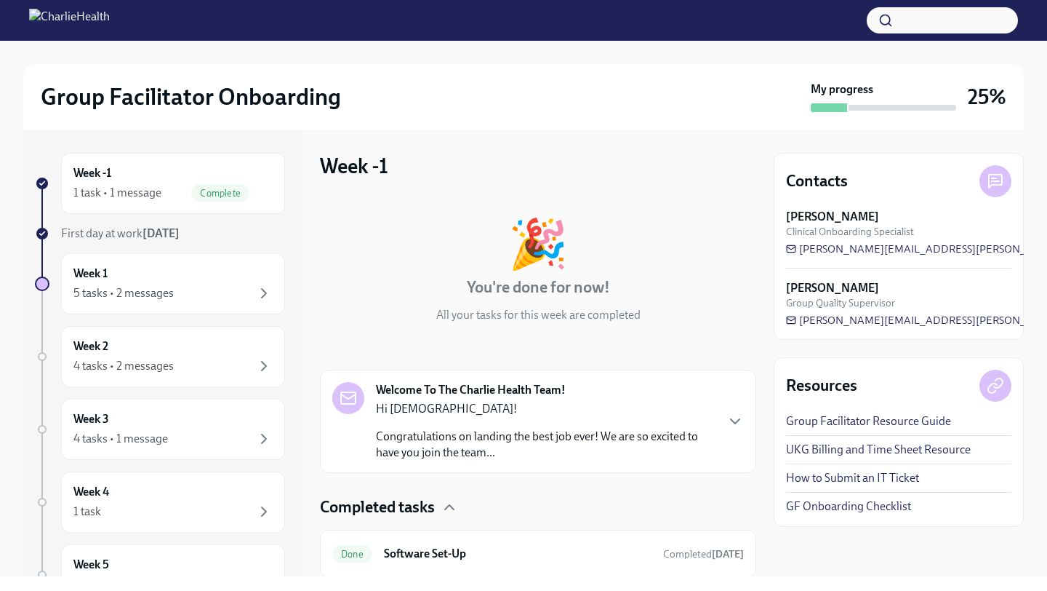
click at [385, 407] on p "Hi Sunni!" at bounding box center [545, 409] width 339 height 16
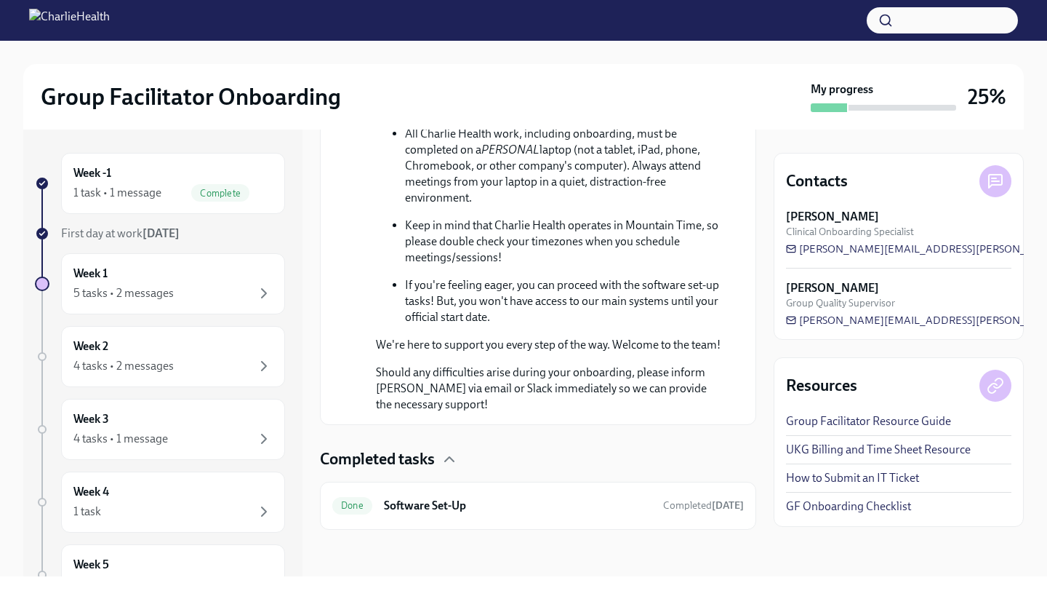
scroll to position [894, 0]
click at [886, 445] on link "UKG Billing and Time Sheet Resource" at bounding box center [878, 449] width 185 height 16
click at [110, 23] on img at bounding box center [69, 20] width 81 height 23
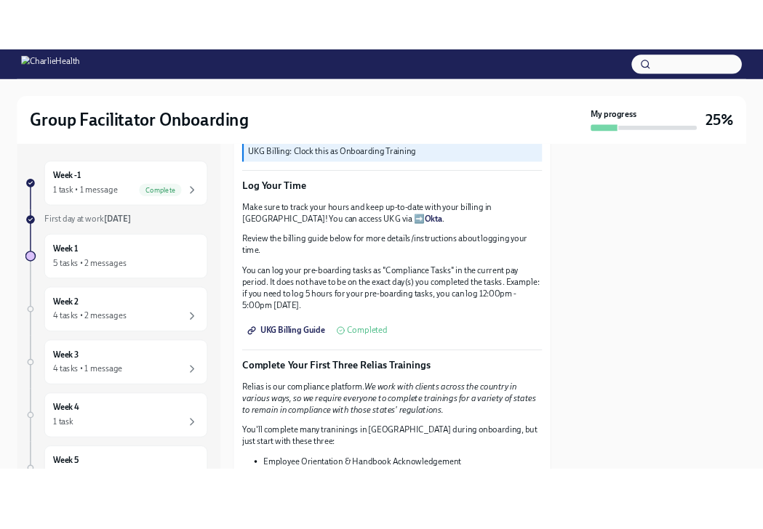
scroll to position [1260, 0]
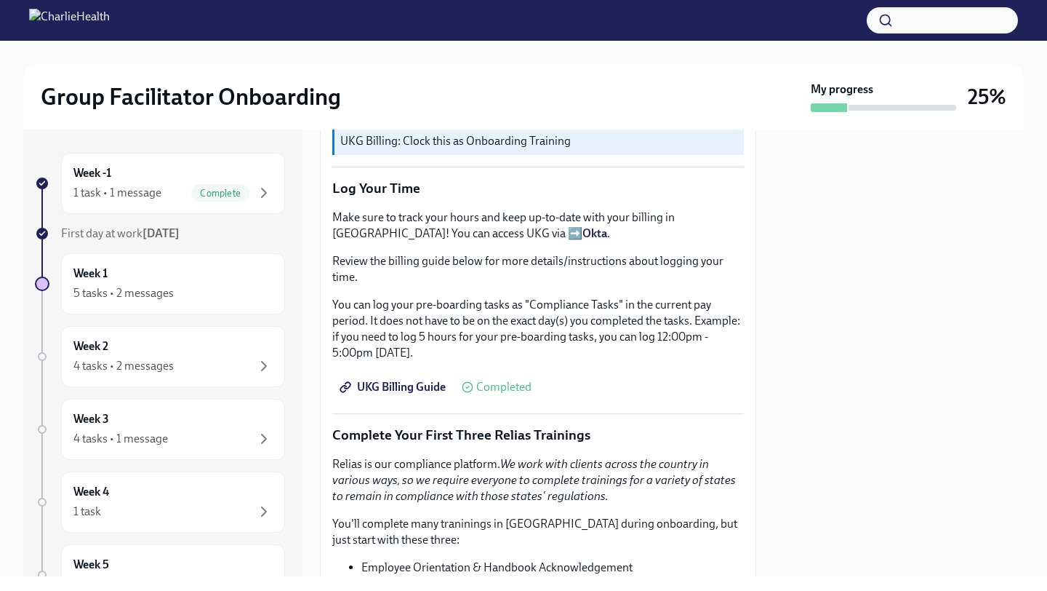
drag, startPoint x: 429, startPoint y: 383, endPoint x: 461, endPoint y: 215, distance: 170.3
click at [583, 228] on strong "Okta" at bounding box center [595, 233] width 25 height 14
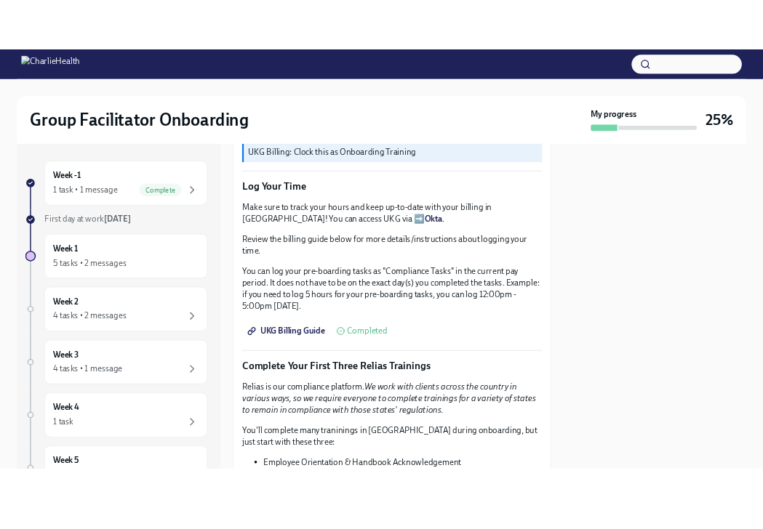
scroll to position [0, 0]
